Goal: Transaction & Acquisition: Download file/media

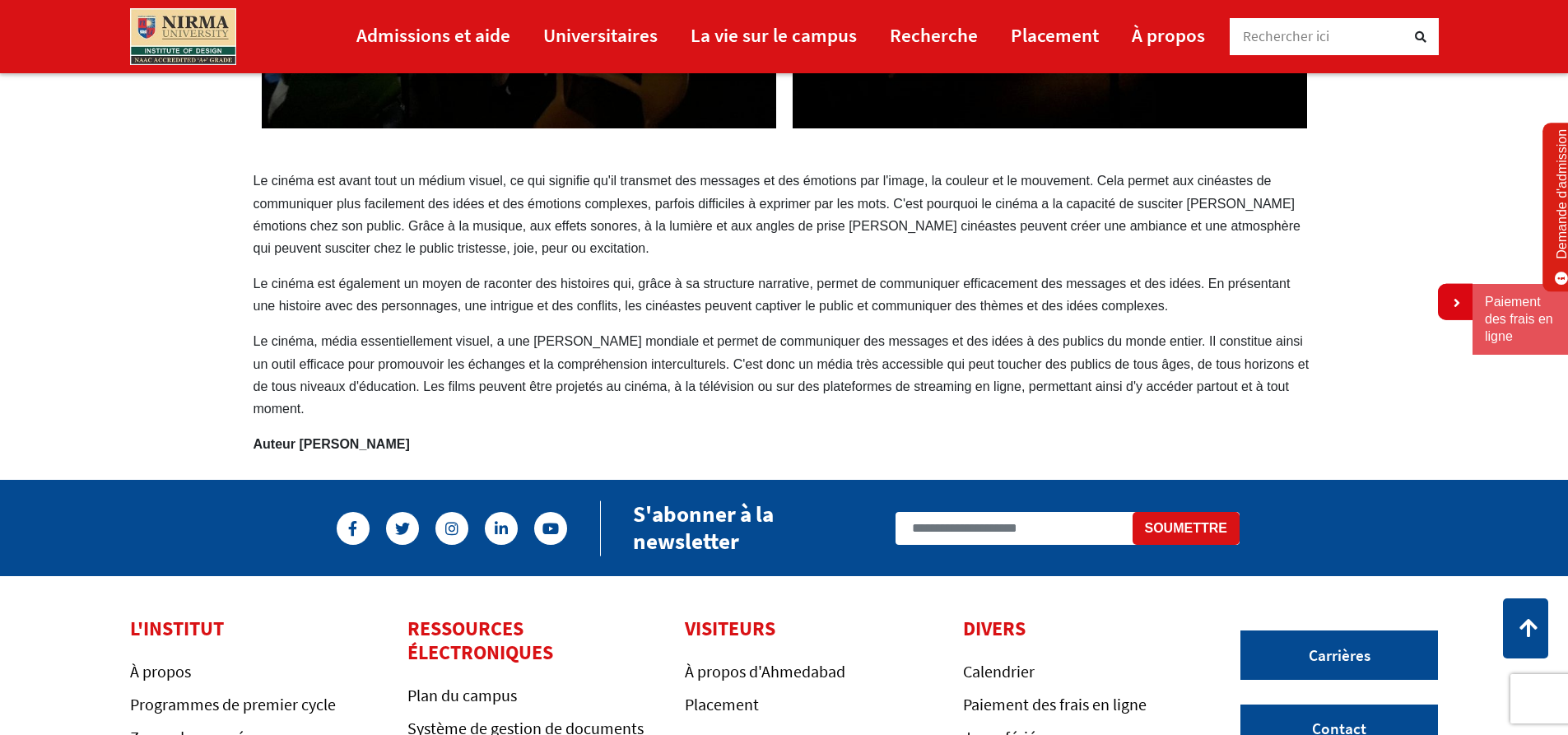
scroll to position [481, 0]
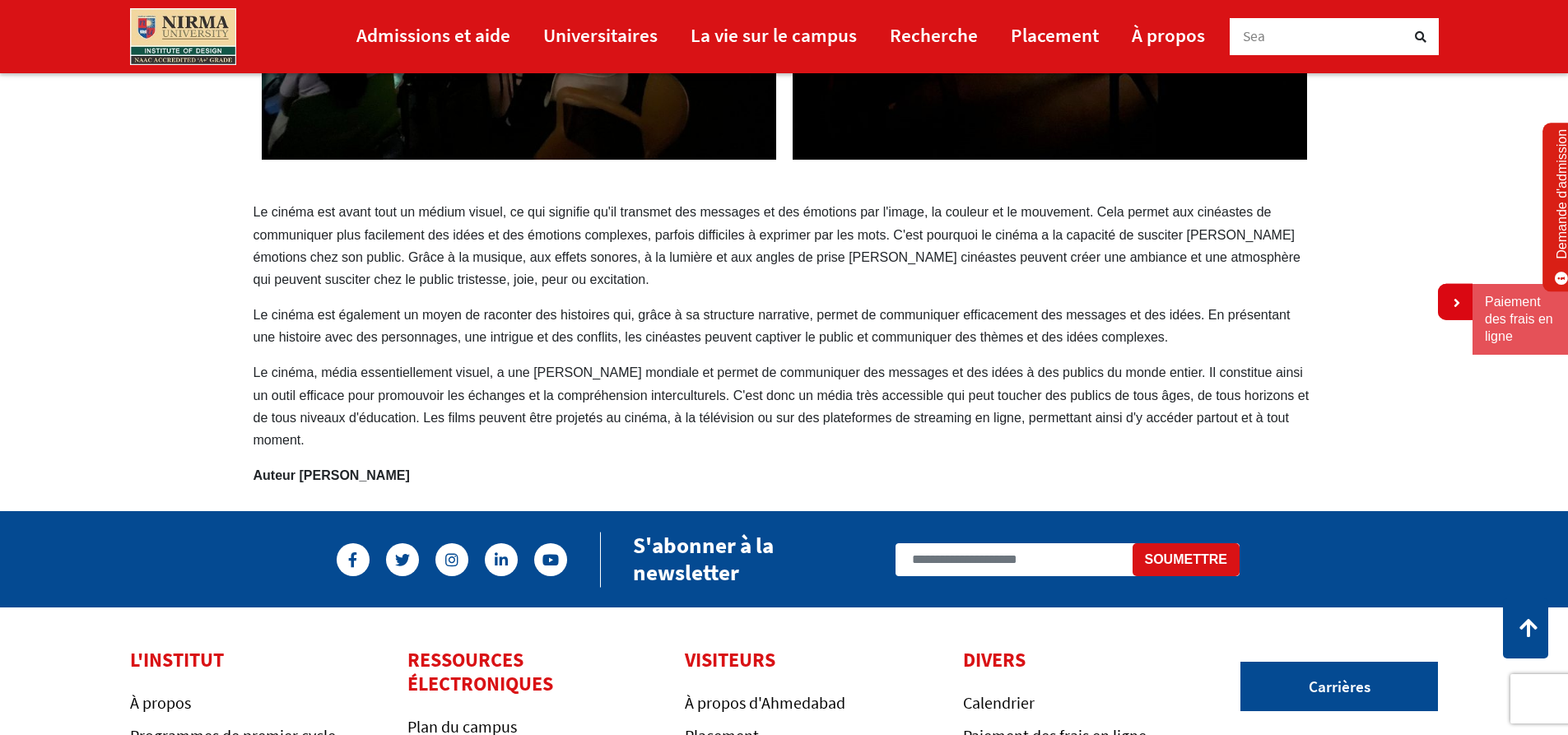
click at [256, 211] on font "Le cinéma est avant tout un médium visuel, ce qui signifie qu'il transmet des m…" at bounding box center [777, 245] width 1047 height 81
click at [255, 213] on font "Le cinéma est avant tout un médium visuel, ce qui signifie qu'il transmet des m…" at bounding box center [777, 245] width 1047 height 81
click at [1394, 174] on section "Le cinéma, un puissant outil de communication Le cinéma est avant tout un médiu…" at bounding box center [784, 79] width 1568 height 812
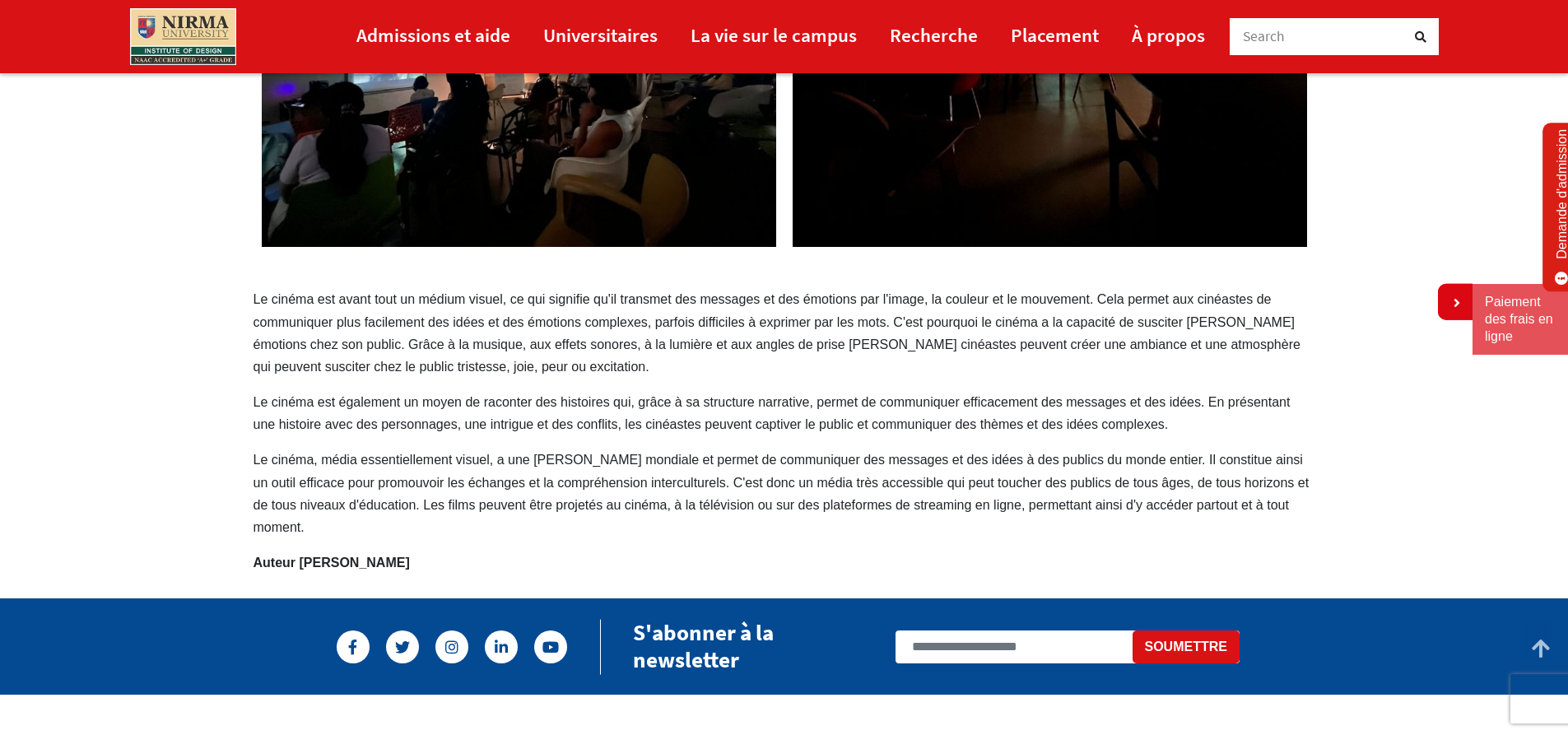
scroll to position [399, 0]
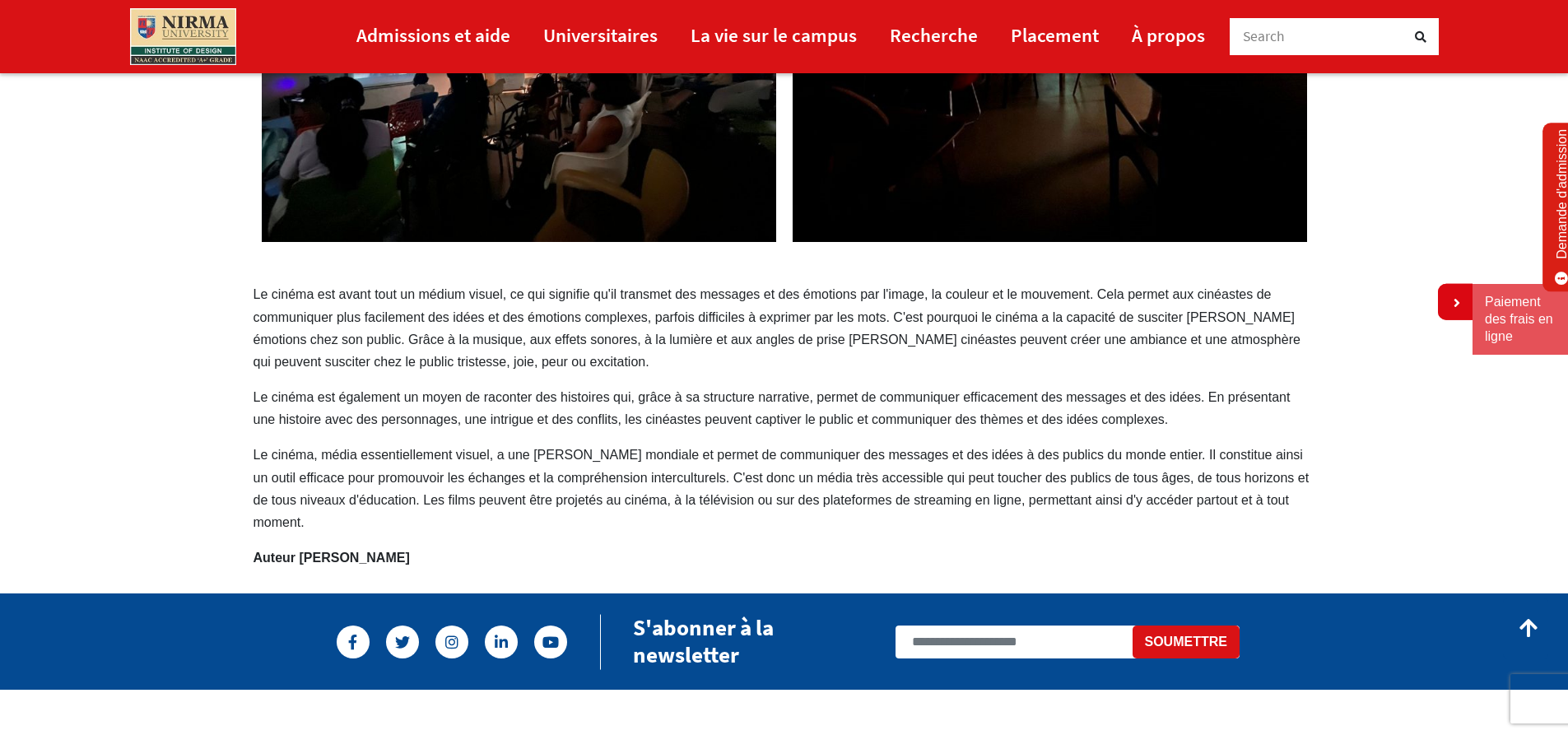
drag, startPoint x: 252, startPoint y: 292, endPoint x: 334, endPoint y: 306, distance: 83.2
click at [339, 334] on div "Le cinéma, un puissant outil de communication Le cinéma est avant tout un médiu…" at bounding box center [784, 162] width 1087 height 812
click at [276, 294] on font "Le cinéma est avant tout un médium visuel, ce qui signifie qu'il transmet des m…" at bounding box center [777, 328] width 1047 height 81
click at [252, 282] on div "Le cinéma, un puissant outil de communication Le cinéma est avant tout un médiu…" at bounding box center [784, 162] width 1087 height 812
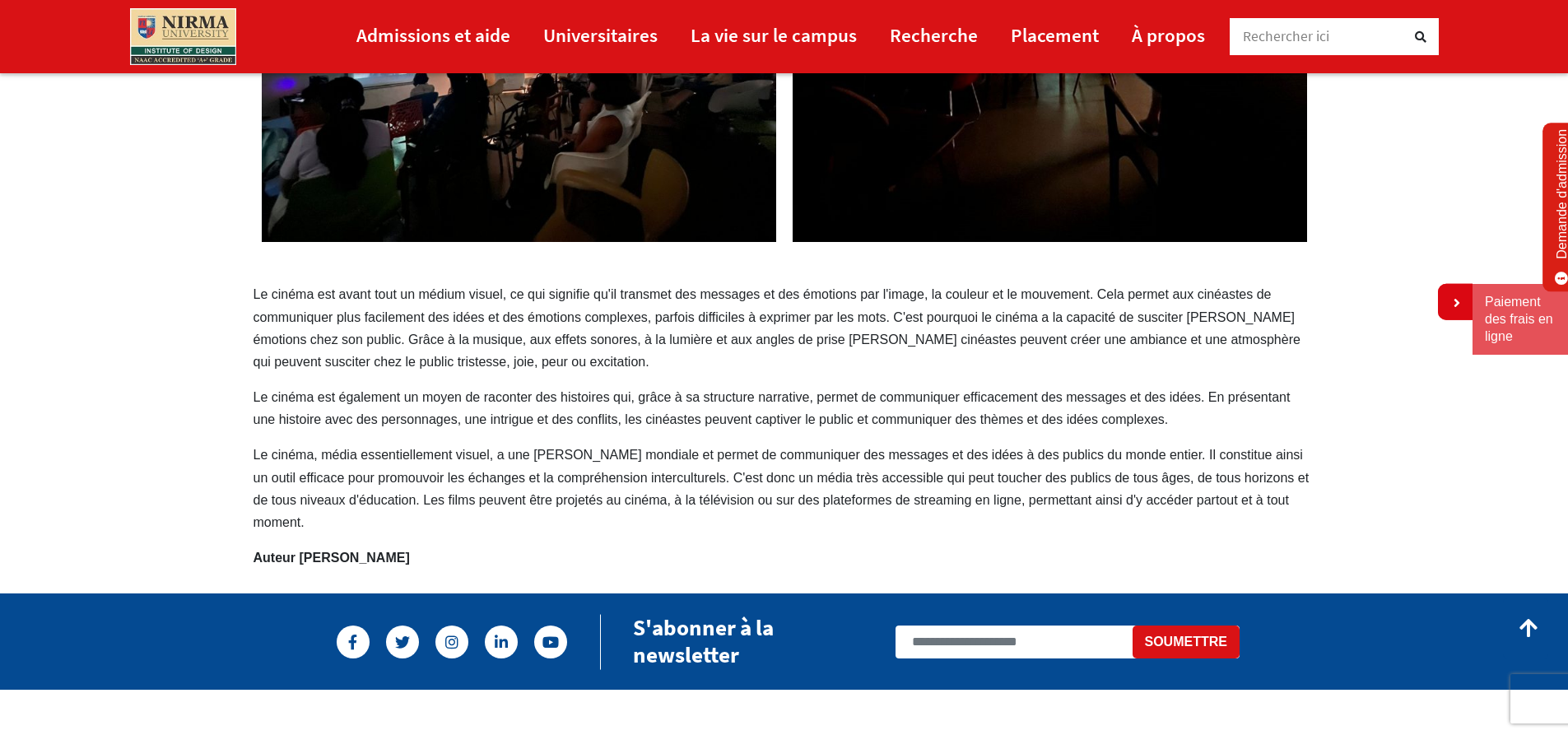
click at [252, 282] on div "Le cinéma, un puissant outil de communication Le cinéma est avant tout un médiu…" at bounding box center [784, 162] width 1087 height 812
click at [267, 284] on p "Le cinéma est avant tout un médium visuel, ce qui signifie qu'il transmet des m…" at bounding box center [784, 328] width 1062 height 89
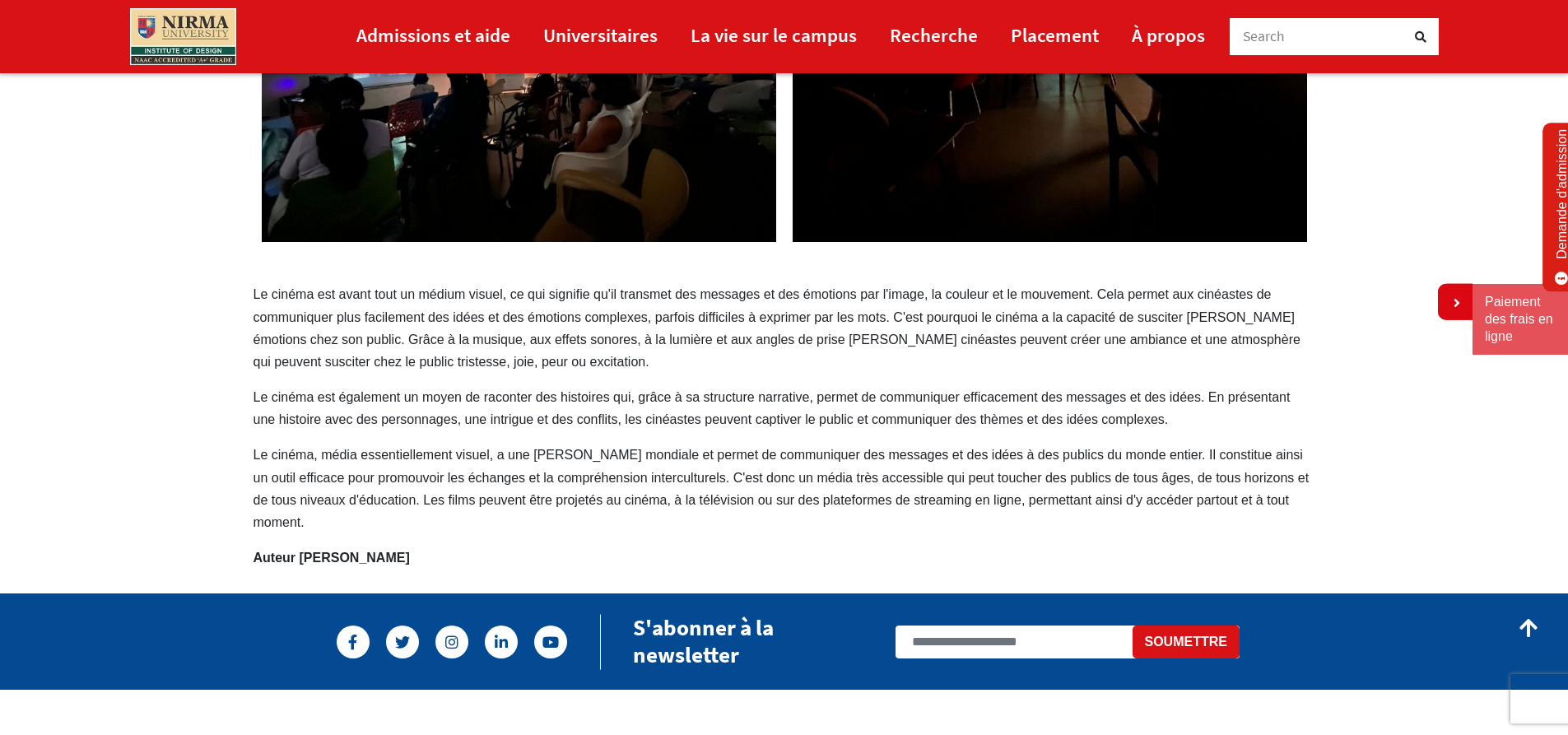
click at [267, 284] on p "Le cinéma est avant tout un médium visuel, ce qui signifie qu'il transmet des m…" at bounding box center [784, 328] width 1062 height 89
click at [1392, 388] on section "Le cinéma, un puissant outil de communication Le cinéma est avant tout un médiu…" at bounding box center [784, 162] width 1568 height 812
click at [1458, 301] on icon at bounding box center [1455, 302] width 10 height 13
drag, startPoint x: 249, startPoint y: 288, endPoint x: 354, endPoint y: 319, distance: 109.5
click at [354, 319] on div "Le cinéma, un puissant outil de communication Le cinéma est avant tout un médiu…" at bounding box center [784, 162] width 1087 height 812
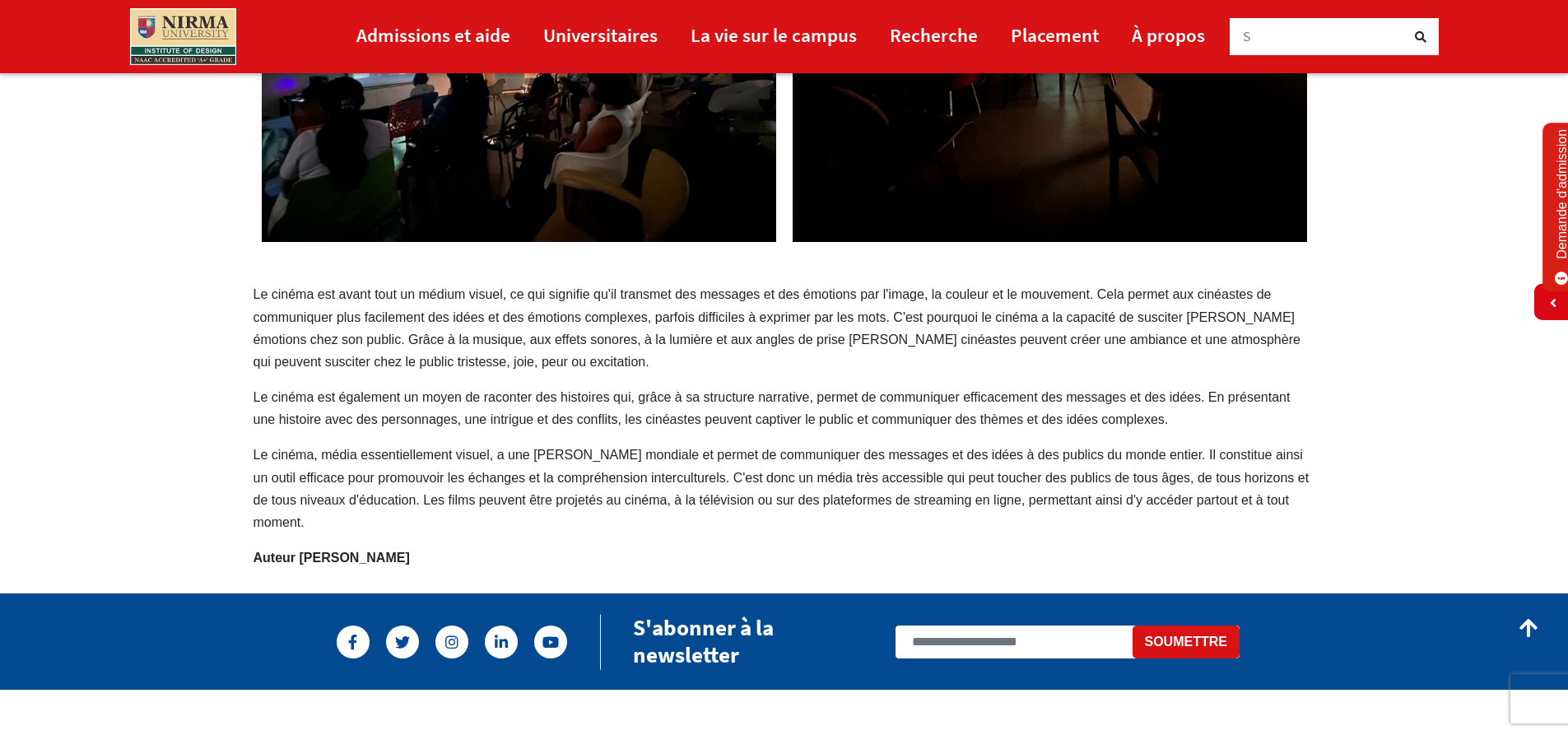
click at [1061, 493] on font "Le cinéma, média essentiellement visuel, a une portée mondiale et permet de com…" at bounding box center [782, 488] width 1056 height 81
click at [1394, 456] on section "Le cinéma, un puissant outil de communication Le cinéma est avant tout un médiu…" at bounding box center [784, 162] width 1568 height 812
click at [1533, 625] on icon at bounding box center [1529, 627] width 18 height 21
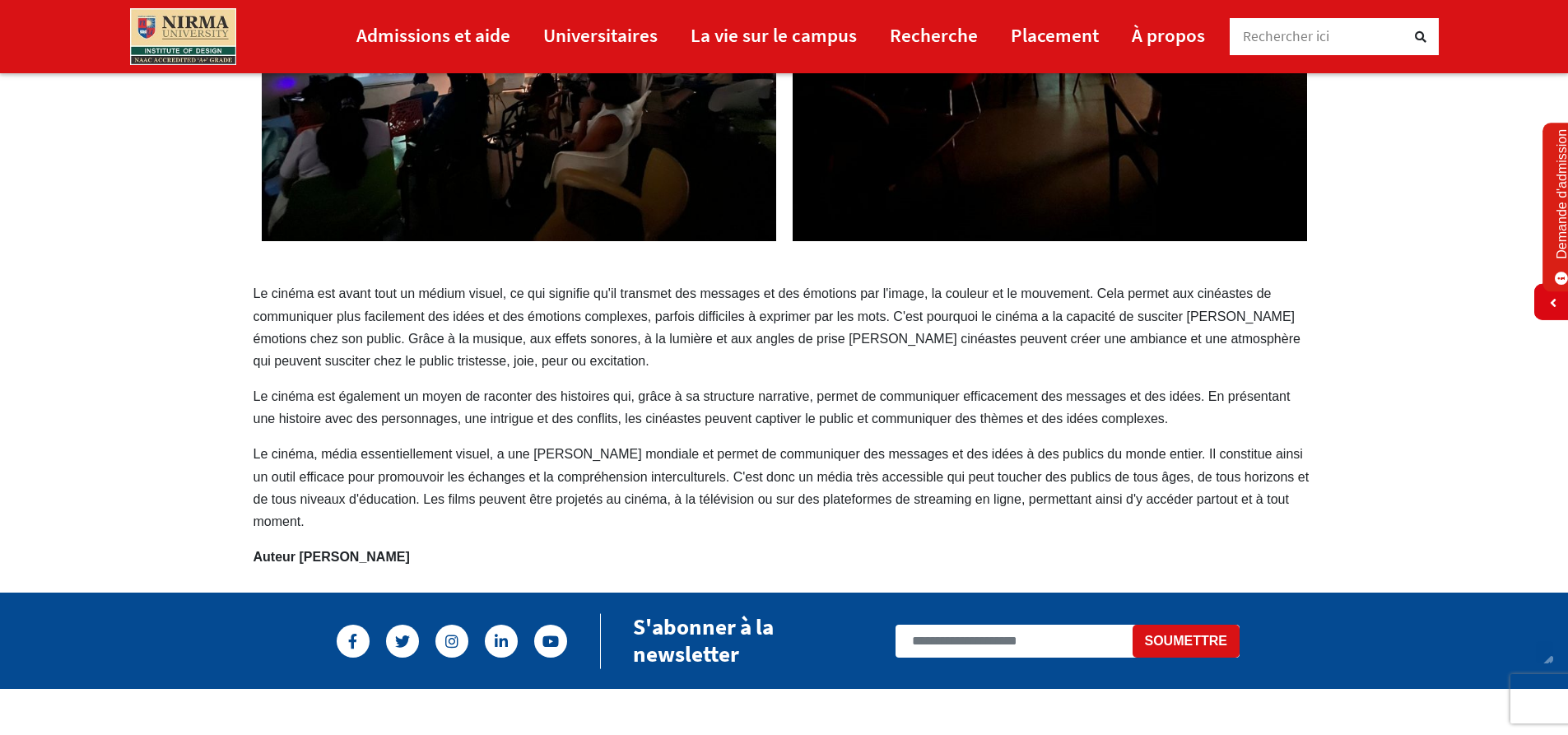
scroll to position [412, 0]
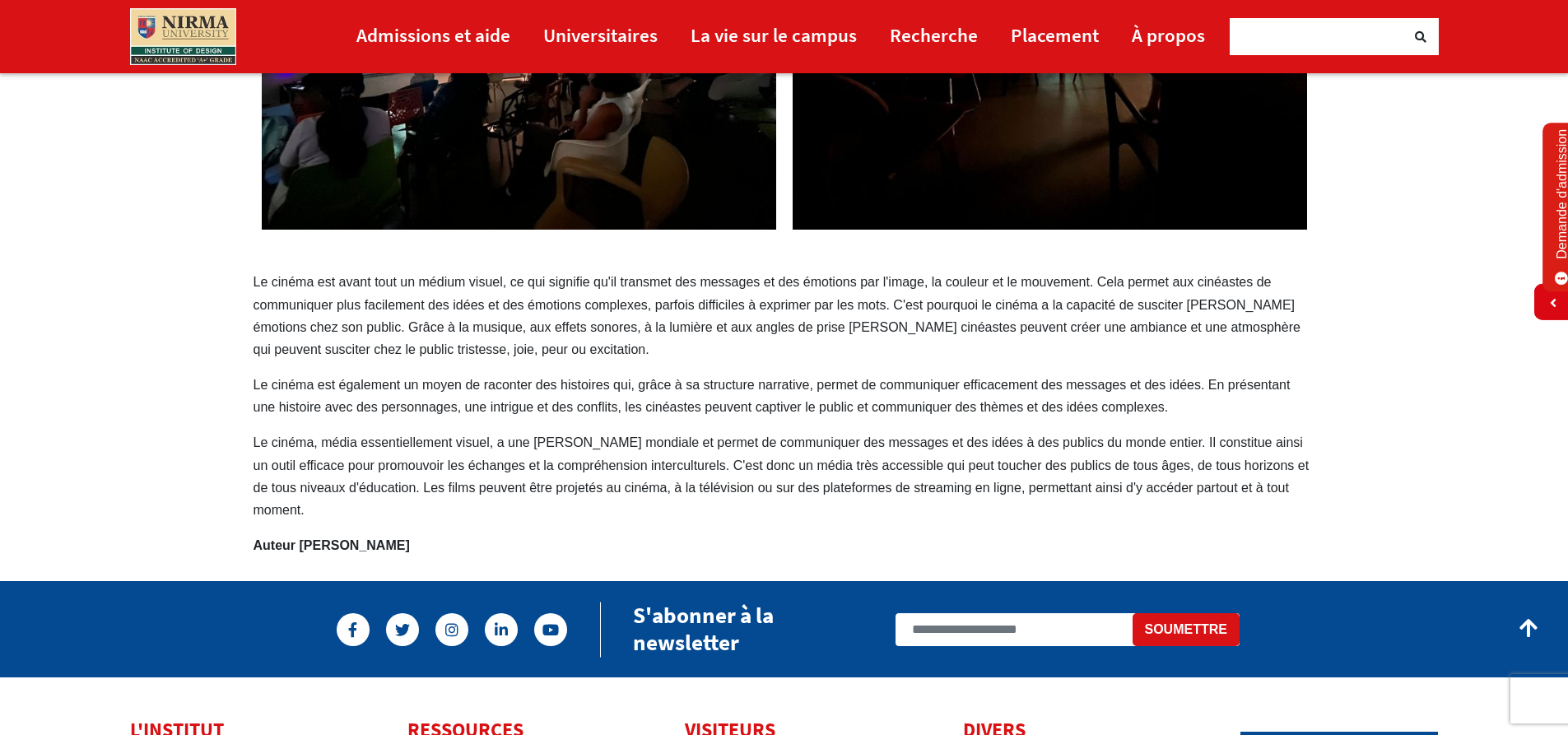
drag, startPoint x: 254, startPoint y: 277, endPoint x: 387, endPoint y: 302, distance: 135.3
click at [387, 302] on font "Le cinéma est avant tout un médium visuel, ce qui signifie qu'il transmet des m…" at bounding box center [777, 315] width 1047 height 81
click at [339, 266] on div "Le cinéma, un puissant outil de communication Le cinéma est avant tout un médiu…" at bounding box center [784, 150] width 1087 height 812
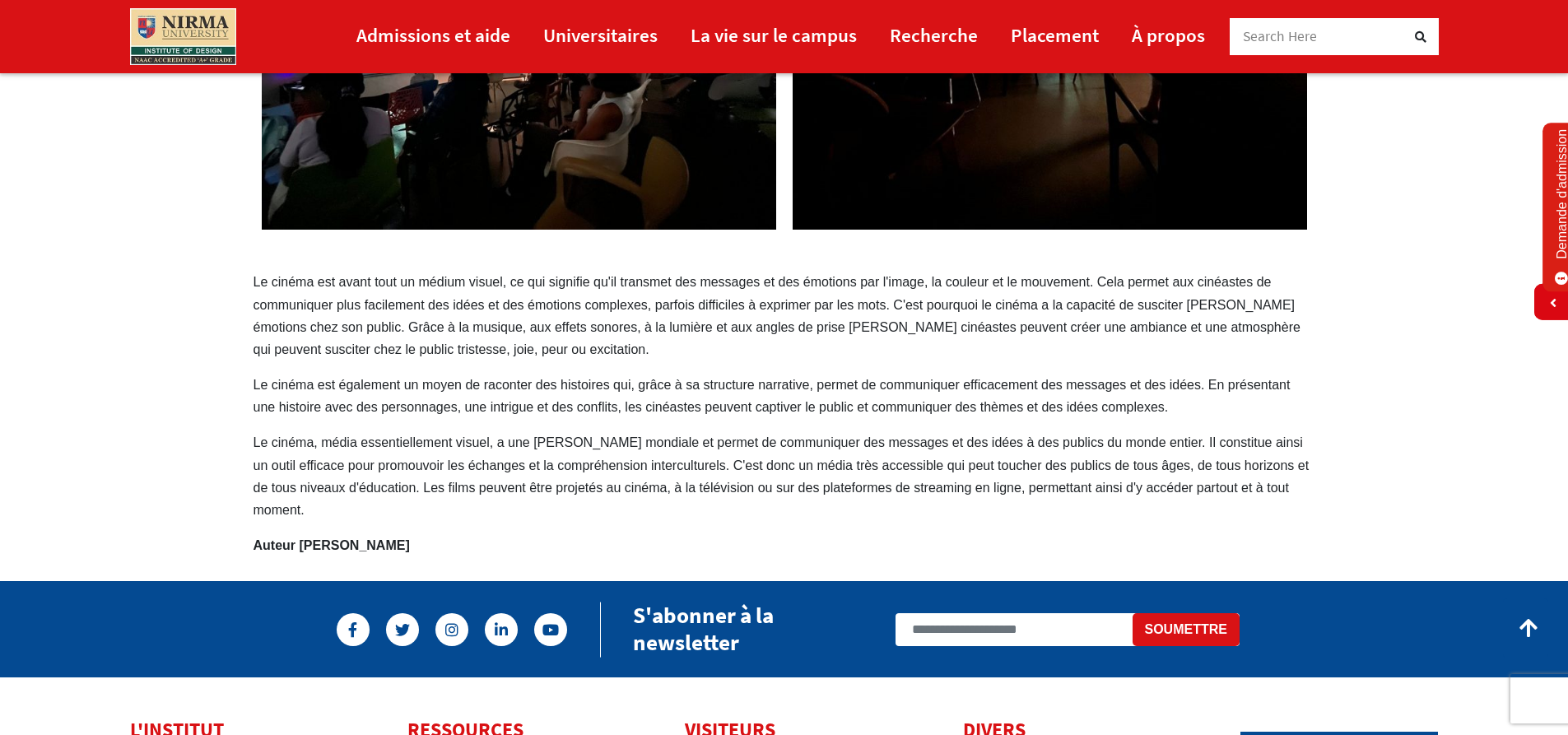
click at [589, 350] on p "Le cinéma est avant tout un médium visuel, ce qui signifie qu'il transmet des m…" at bounding box center [784, 315] width 1062 height 89
click at [1552, 301] on icon at bounding box center [1551, 302] width 10 height 13
click at [1459, 304] on icon at bounding box center [1455, 302] width 10 height 13
click at [1526, 614] on button at bounding box center [1526, 628] width 46 height 60
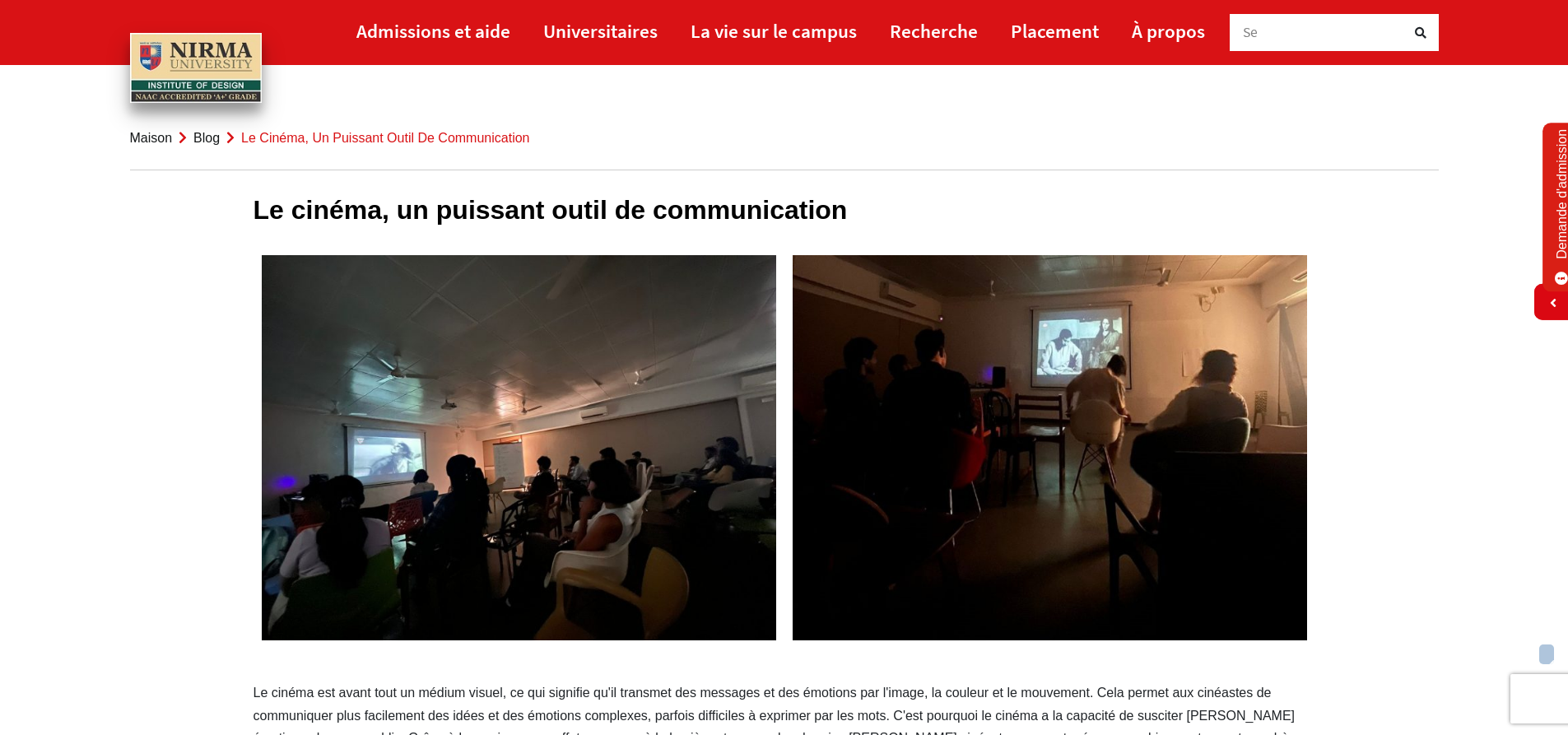
scroll to position [0, 0]
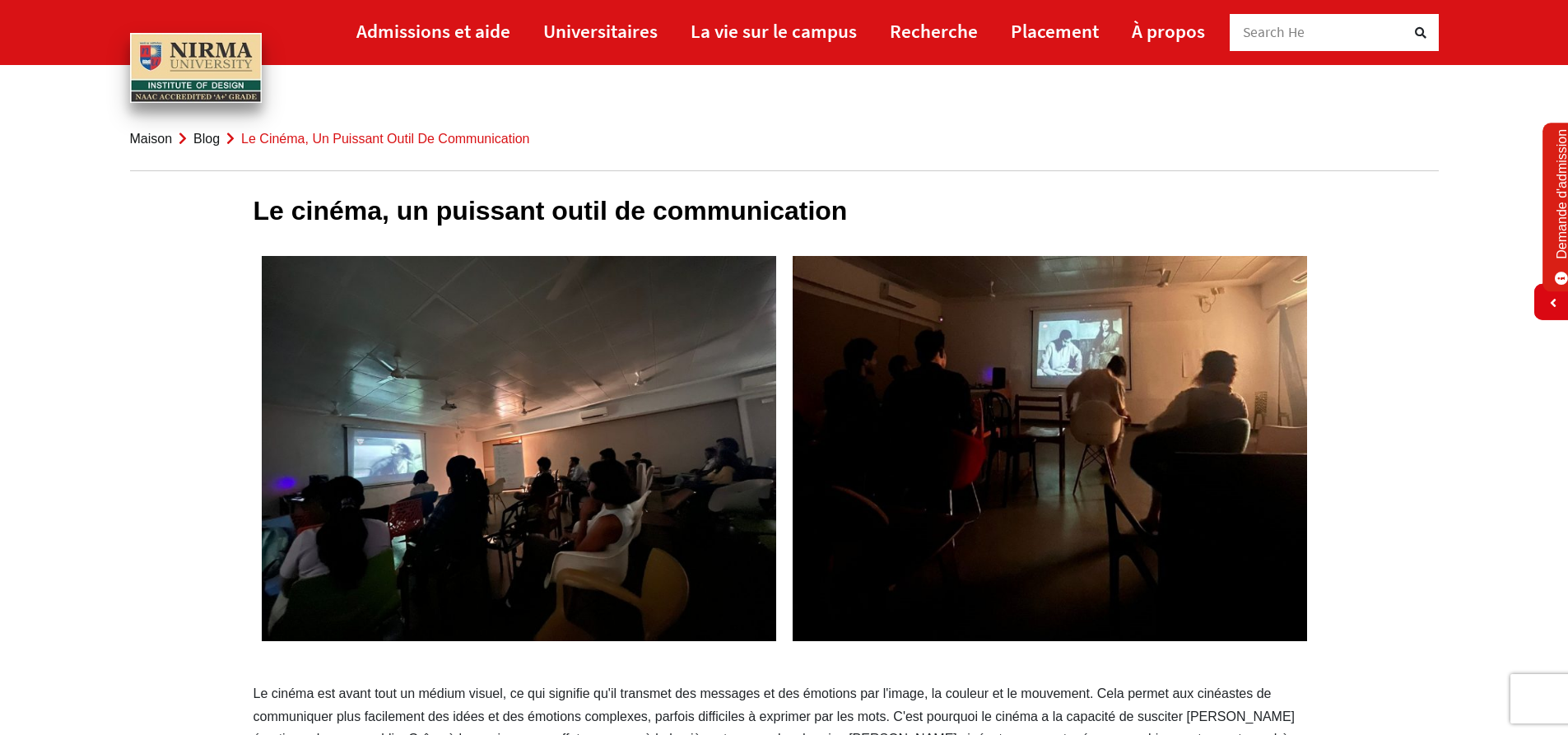
click at [1331, 566] on section "Le cinéma, un puissant outil de communication Le cinéma est avant tout un médiu…" at bounding box center [784, 561] width 1568 height 812
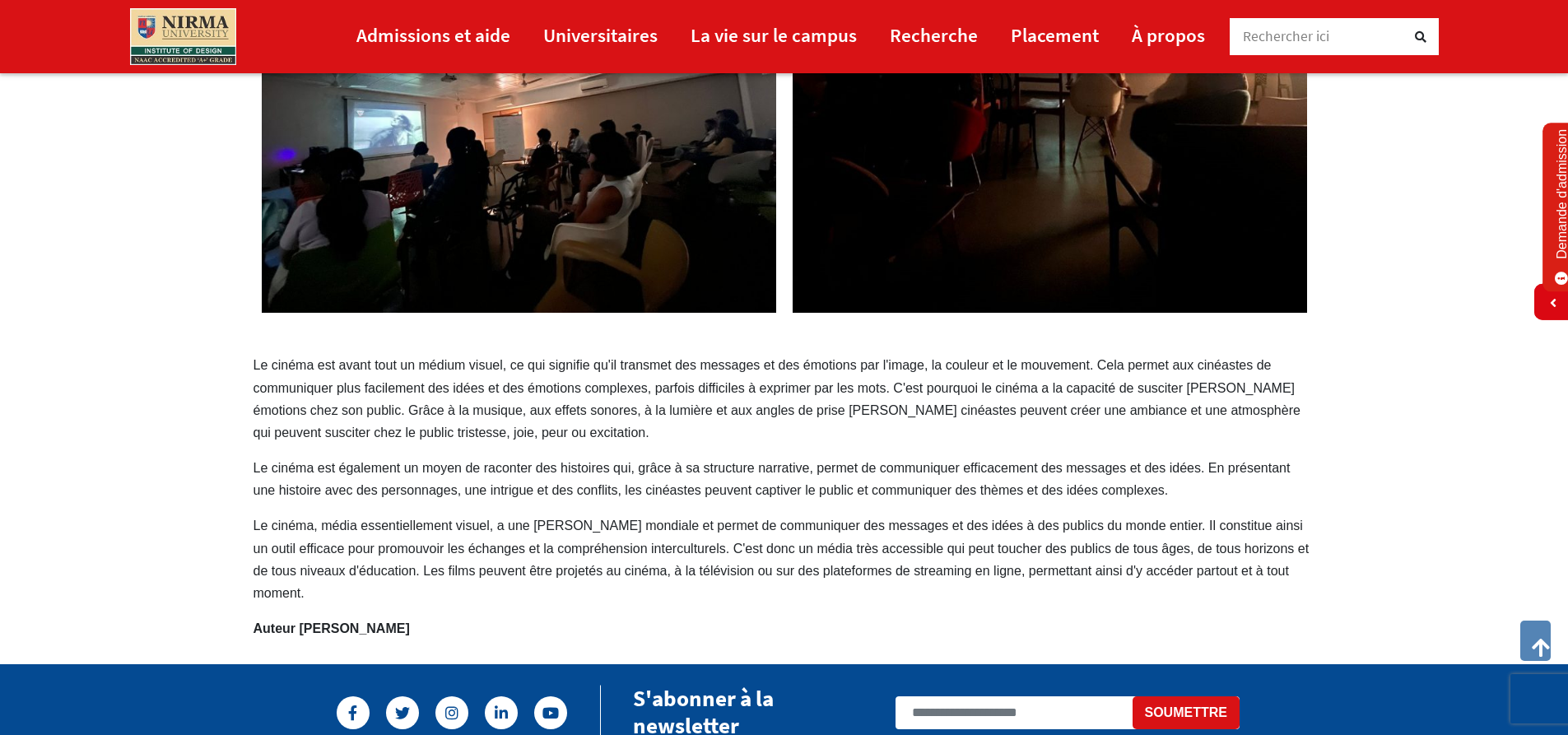
scroll to position [329, 0]
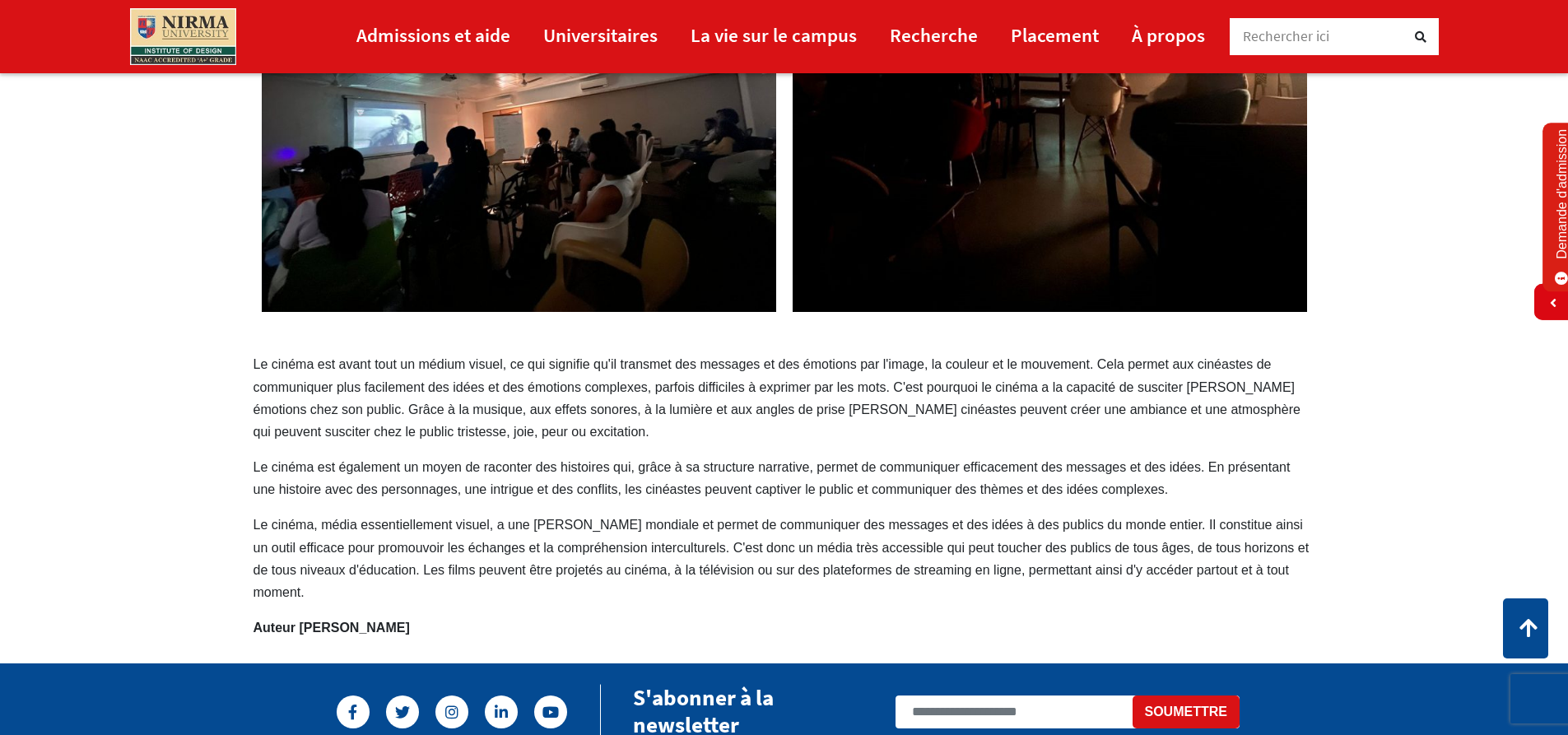
click at [254, 352] on div "Le cinéma, un puissant outil de communication Le cinéma est avant tout un médiu…" at bounding box center [784, 232] width 1087 height 812
drag, startPoint x: 362, startPoint y: 29, endPoint x: 507, endPoint y: 524, distance: 515.8
click at [508, 529] on body "Admissions et aide Universitaires" at bounding box center [784, 460] width 1568 height 1578
click at [508, 511] on div "Le cinéma, un puissant outil de communication Le cinéma est avant tout un médiu…" at bounding box center [784, 232] width 1087 height 812
drag, startPoint x: 260, startPoint y: 359, endPoint x: 273, endPoint y: 383, distance: 27.3
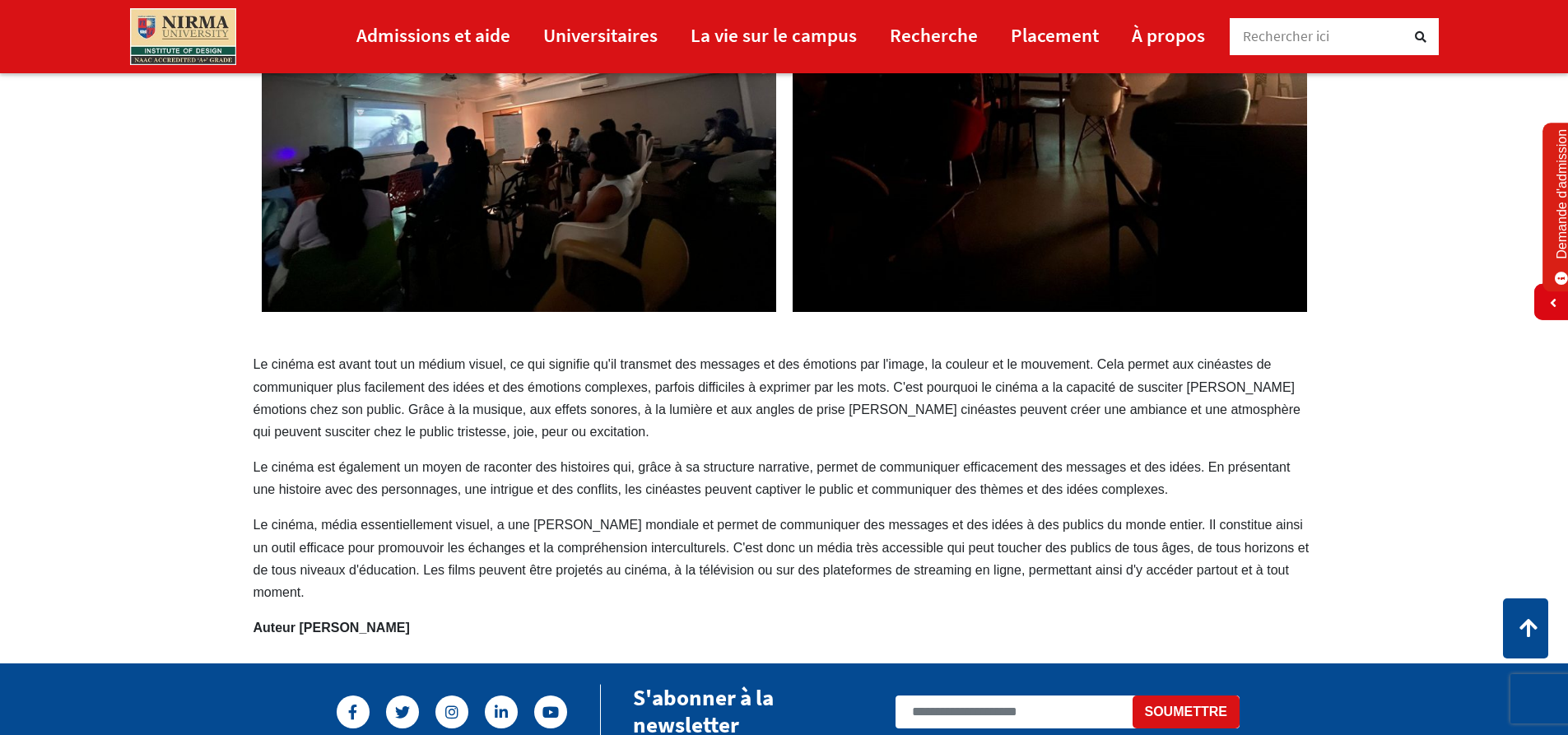
click at [273, 383] on font "Le cinéma est avant tout un médium visuel, ce qui signifie qu'il transmet des m…" at bounding box center [777, 397] width 1047 height 81
click at [260, 361] on font "Le cinéma est avant tout un médium visuel, ce qui signifie qu'il transmet des m…" at bounding box center [777, 397] width 1047 height 81
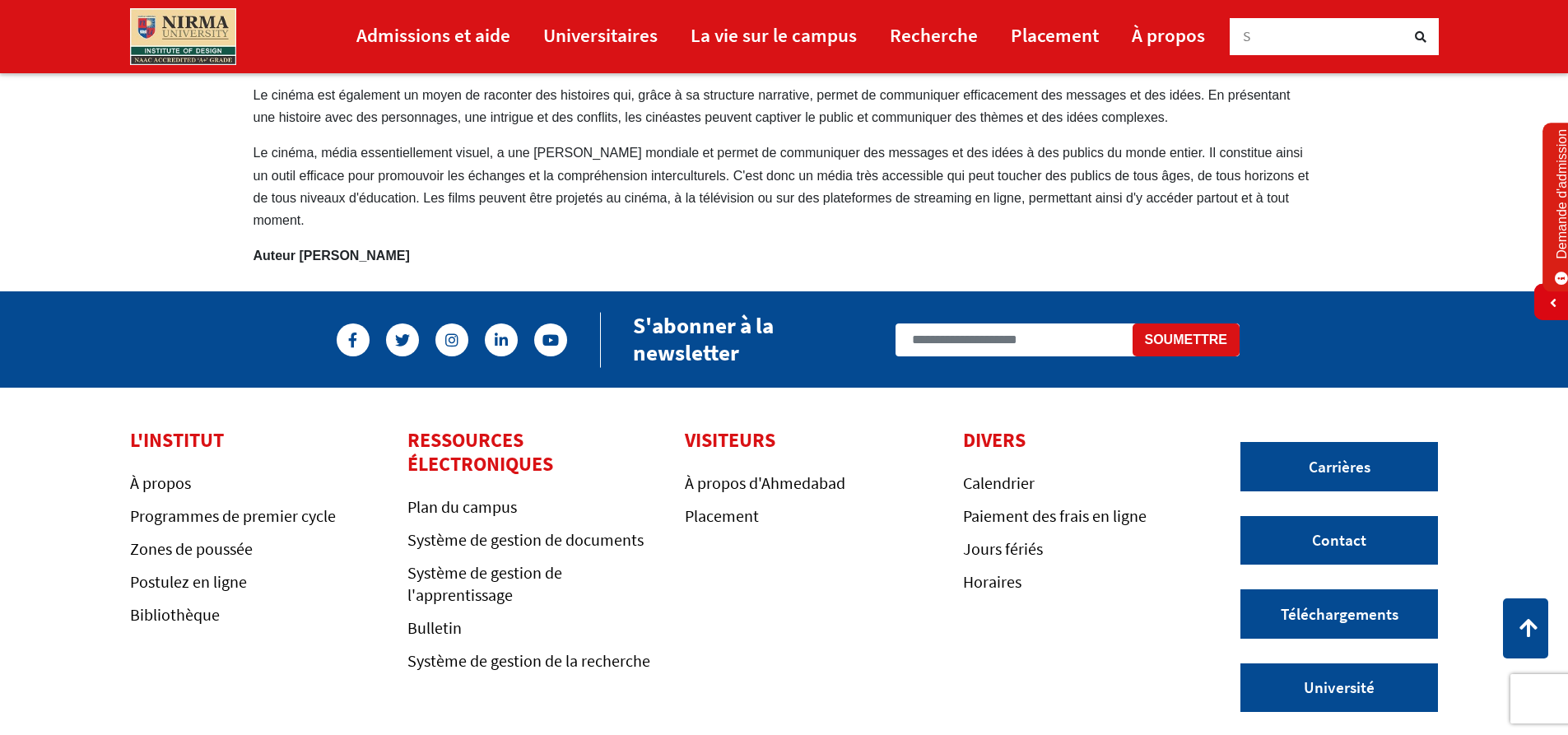
scroll to position [740, 0]
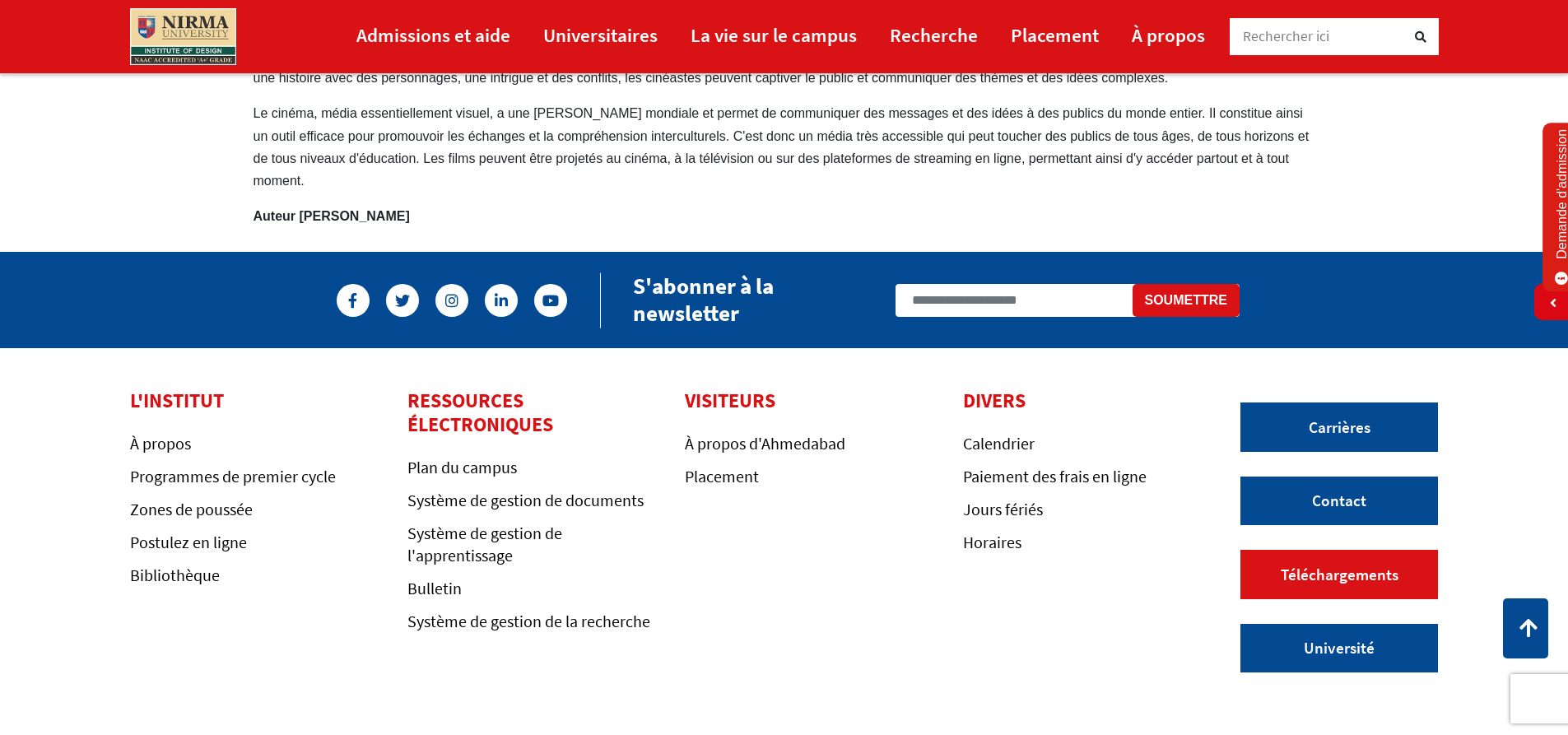
click at [1345, 564] on font "Téléchargements" at bounding box center [1339, 574] width 118 height 20
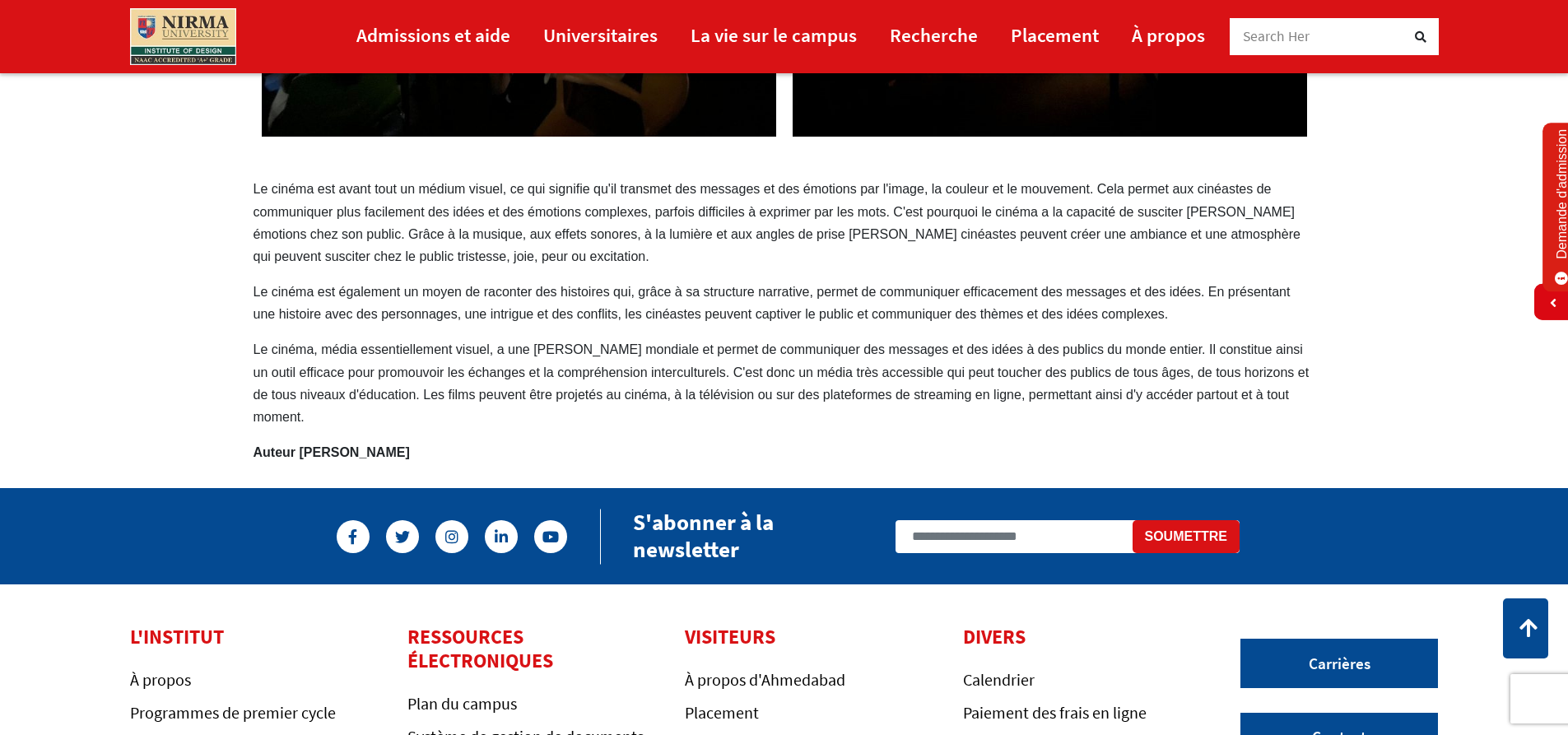
scroll to position [494, 0]
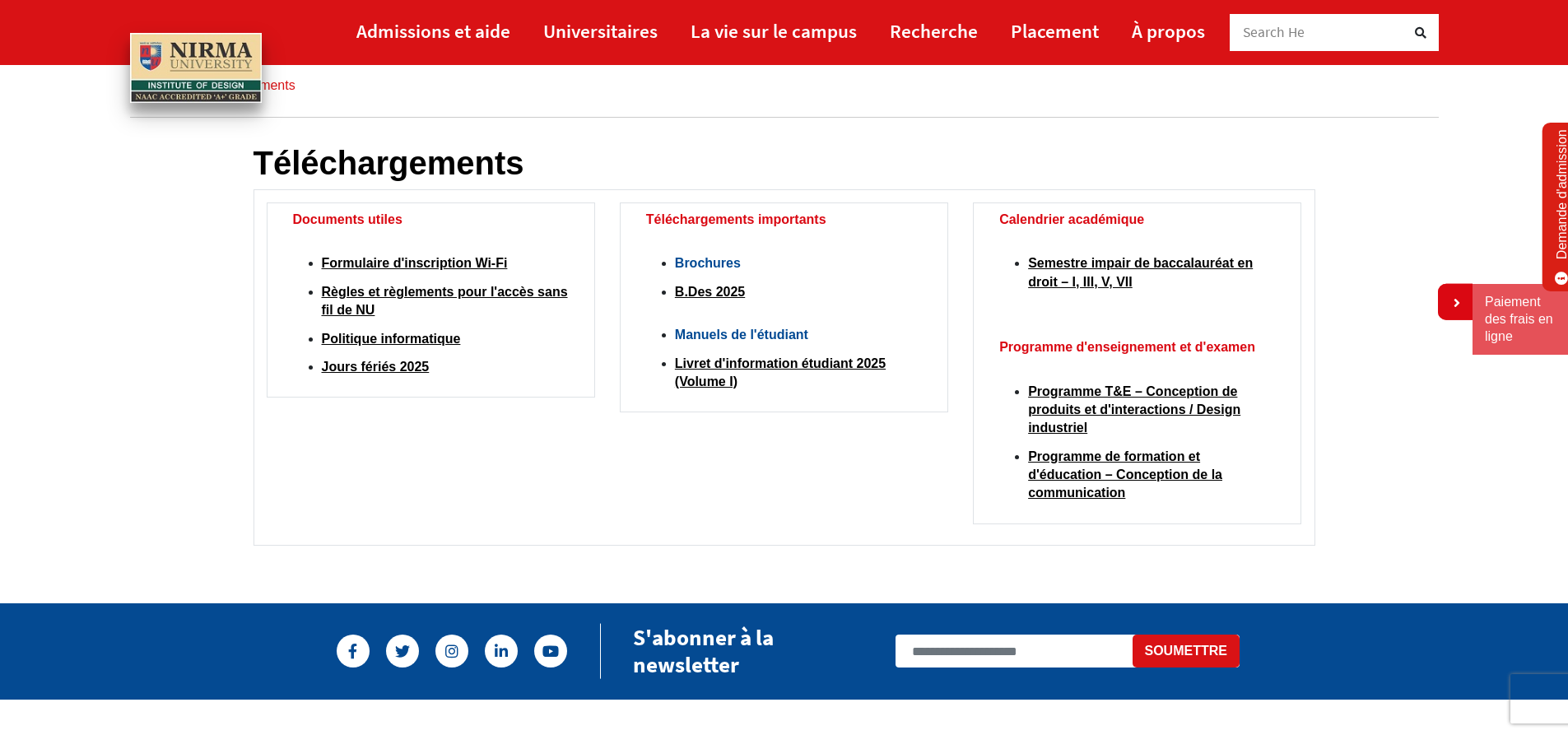
scroll to position [82, 0]
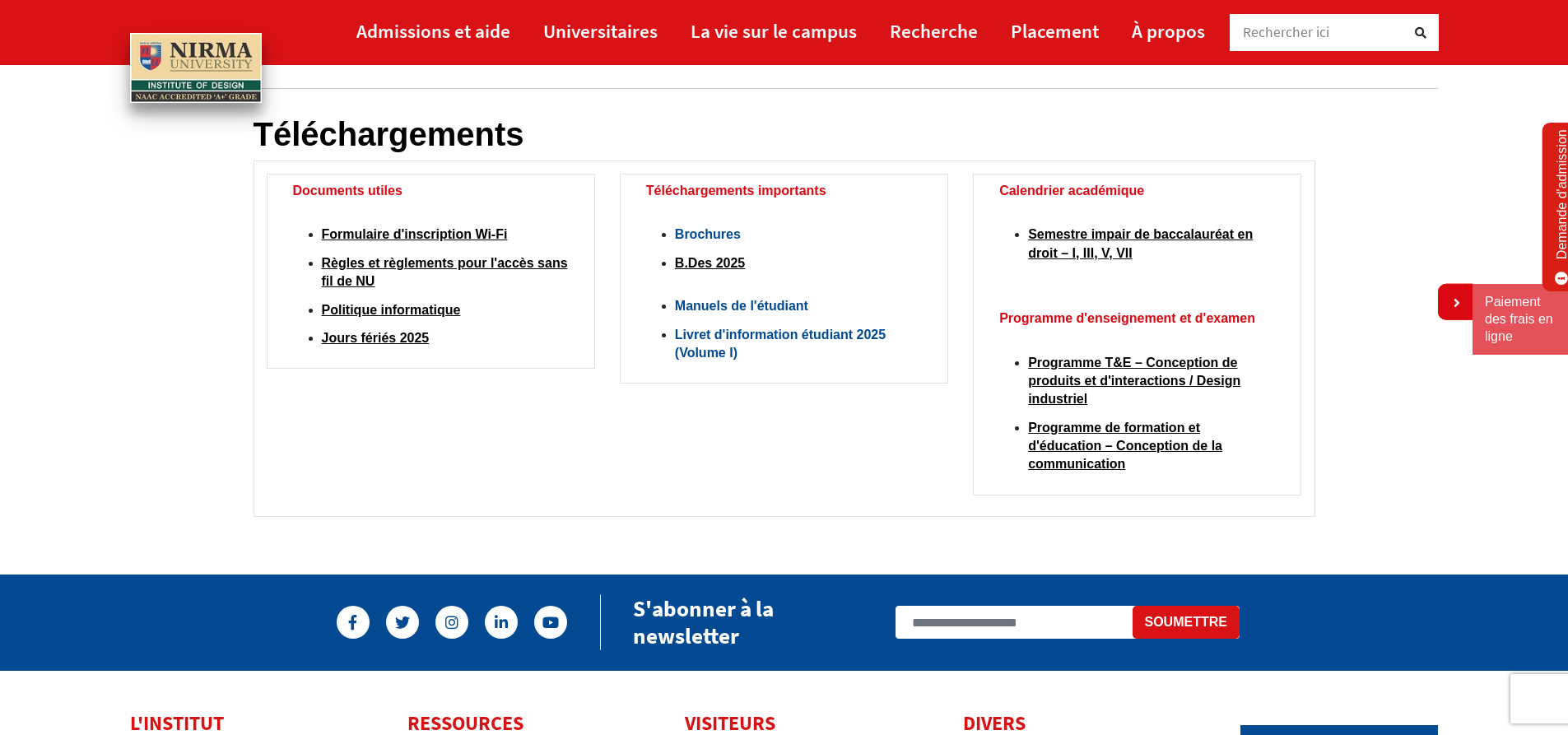
click at [753, 332] on font "Livret d'information étudiant 2025 (Volume I)" at bounding box center [780, 343] width 211 height 32
